Goal: Task Accomplishment & Management: Manage account settings

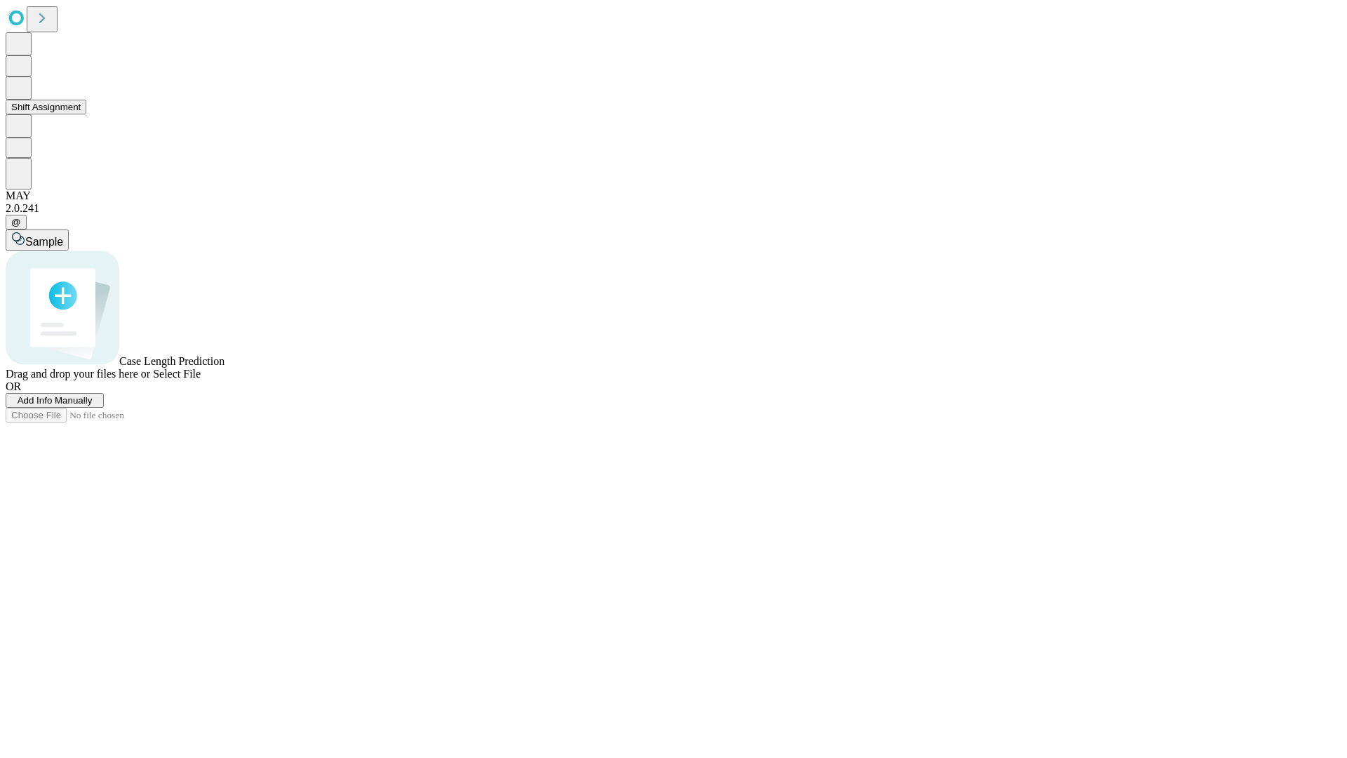
click at [86, 114] on button "Shift Assignment" at bounding box center [46, 107] width 81 height 15
